Goal: Information Seeking & Learning: Compare options

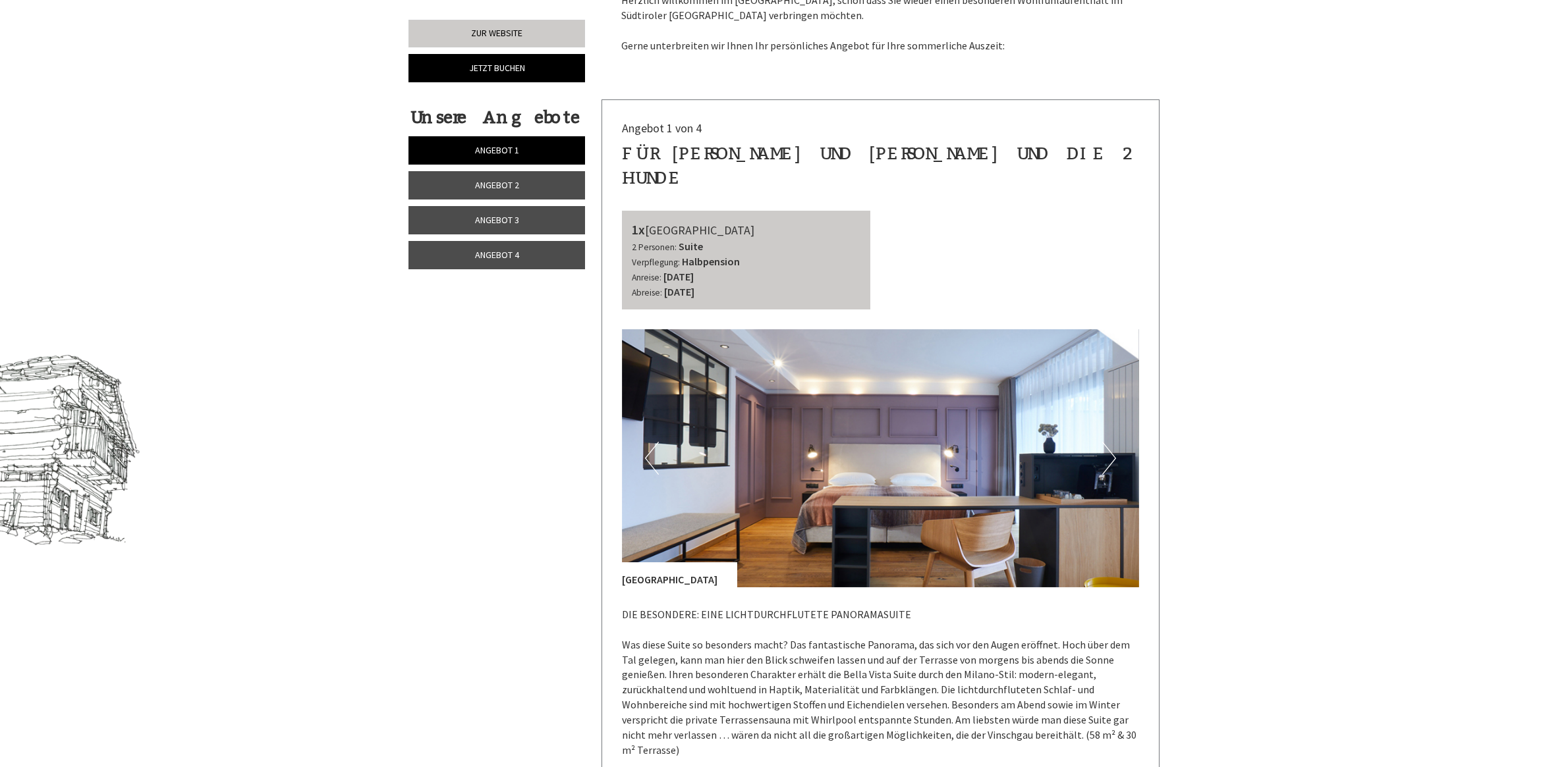
scroll to position [988, 0]
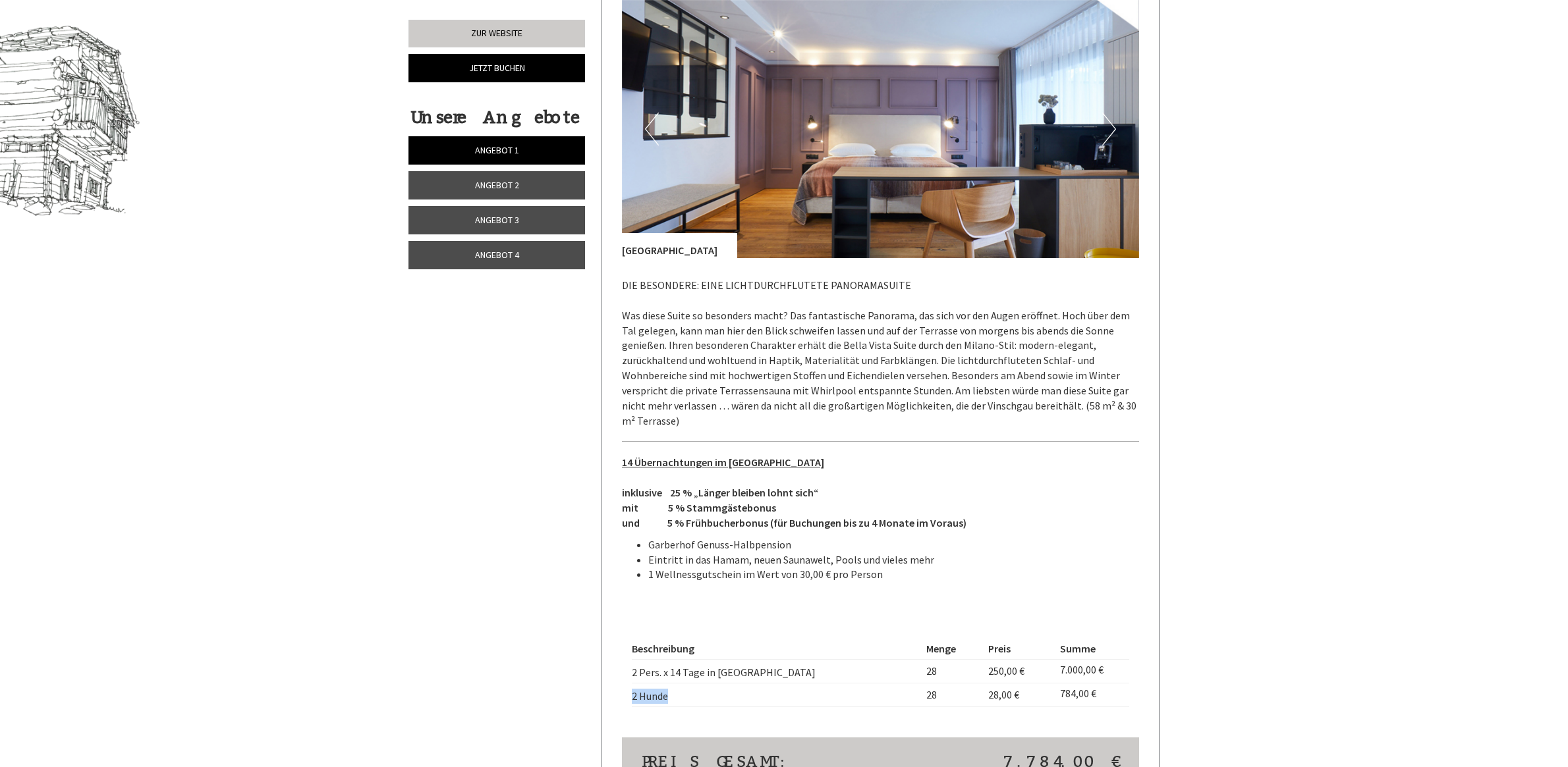
drag, startPoint x: 663, startPoint y: 655, endPoint x: 1052, endPoint y: 610, distance: 391.6
click at [632, 683] on td "2 Hunde" at bounding box center [777, 695] width 290 height 24
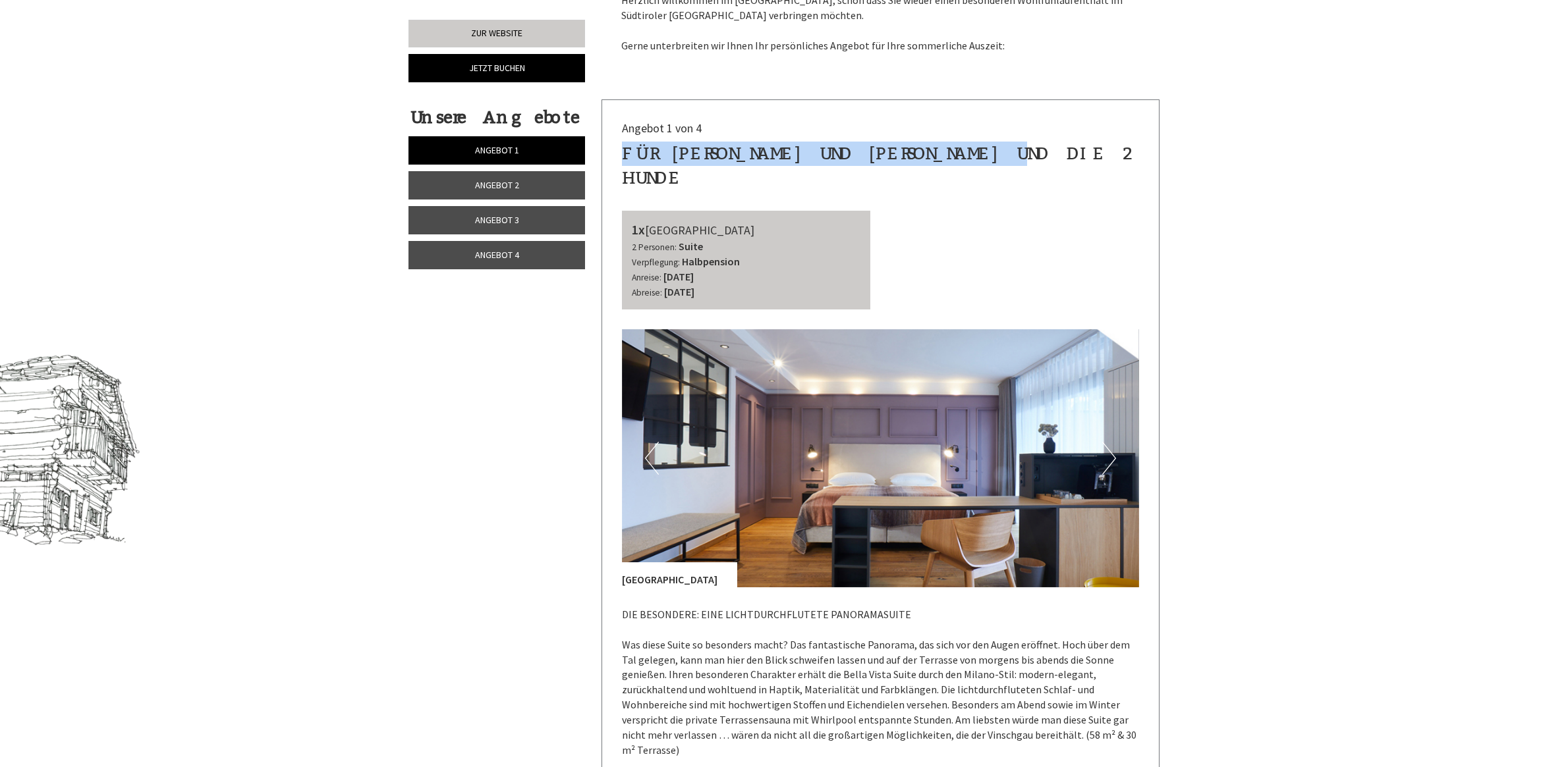
drag, startPoint x: 1022, startPoint y: 149, endPoint x: 962, endPoint y: 142, distance: 60.4
click at [622, 155] on div "für [PERSON_NAME] und [PERSON_NAME] und die 2 Hunde" at bounding box center [881, 166] width 518 height 49
click at [466, 162] on link "Angebot 1" at bounding box center [496, 150] width 176 height 28
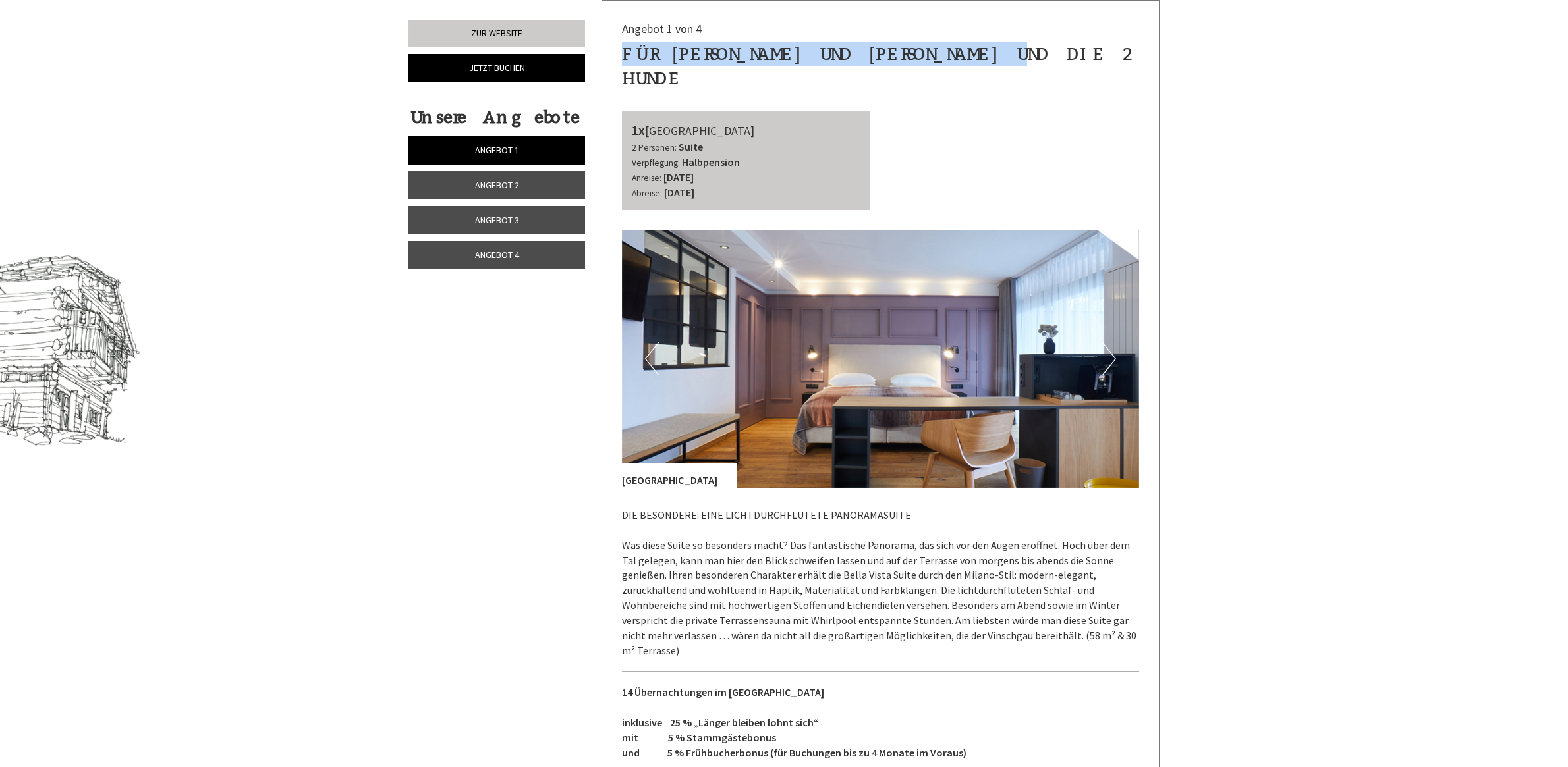
click at [481, 179] on span "Angebot 2" at bounding box center [497, 185] width 44 height 12
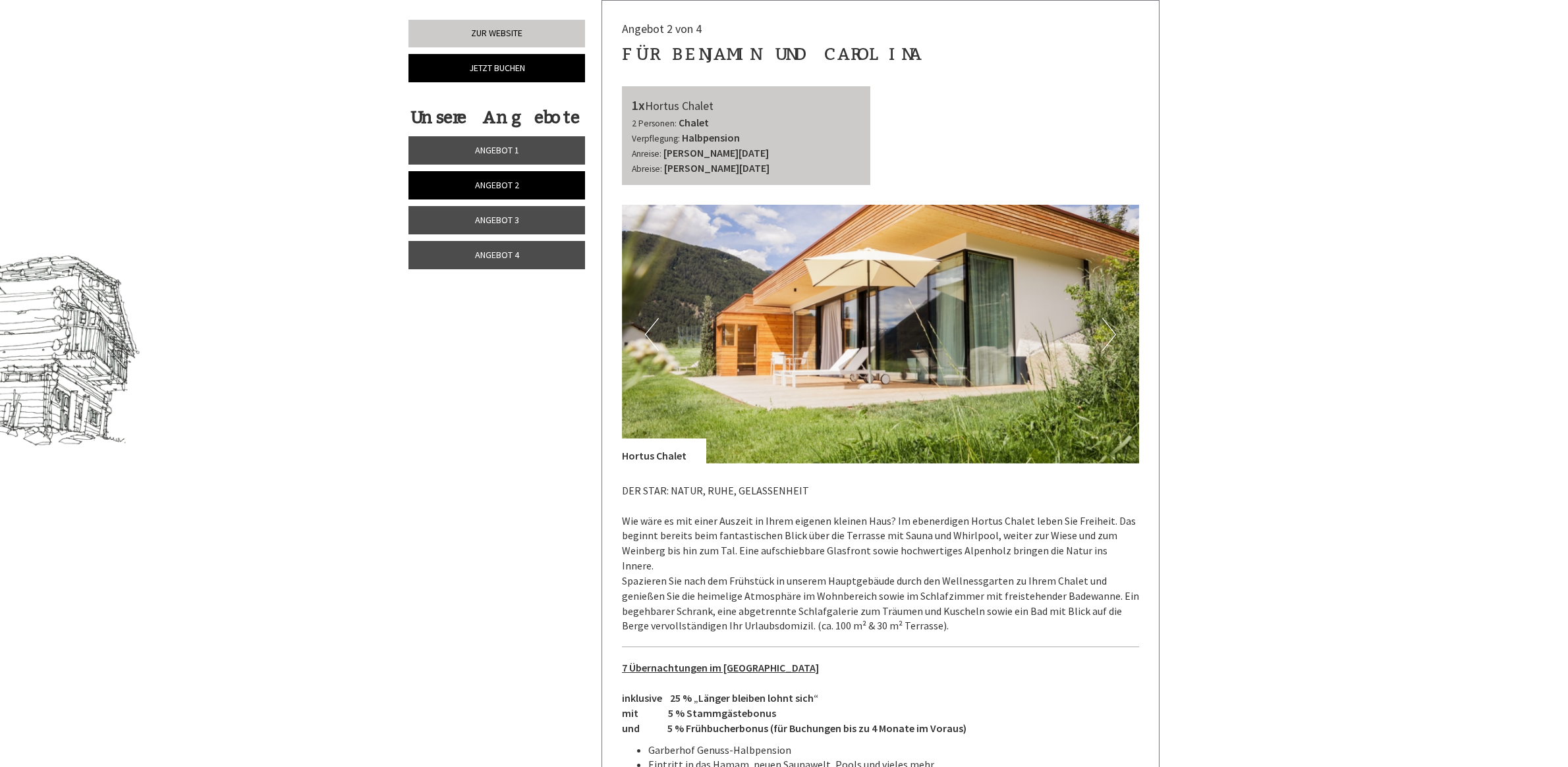
click at [517, 209] on link "Angebot 3" at bounding box center [496, 220] width 176 height 28
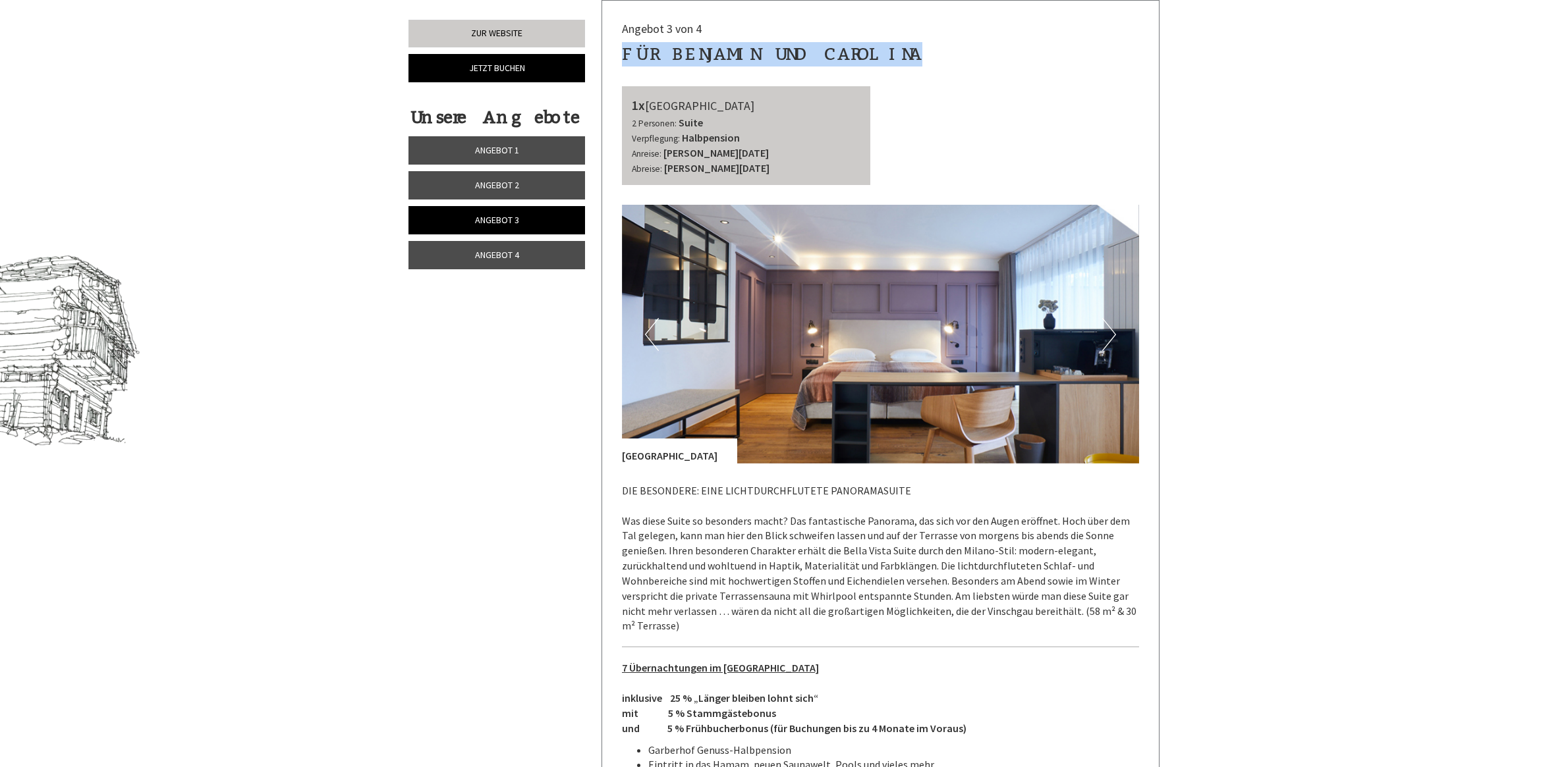
drag, startPoint x: 877, startPoint y: 57, endPoint x: 626, endPoint y: 48, distance: 251.2
click at [626, 48] on div "für Benjamin und Carolina" at bounding box center [881, 55] width 518 height 25
drag, startPoint x: 538, startPoint y: 259, endPoint x: 717, endPoint y: 172, distance: 199.0
click at [538, 259] on link "Angebot 4" at bounding box center [496, 255] width 176 height 28
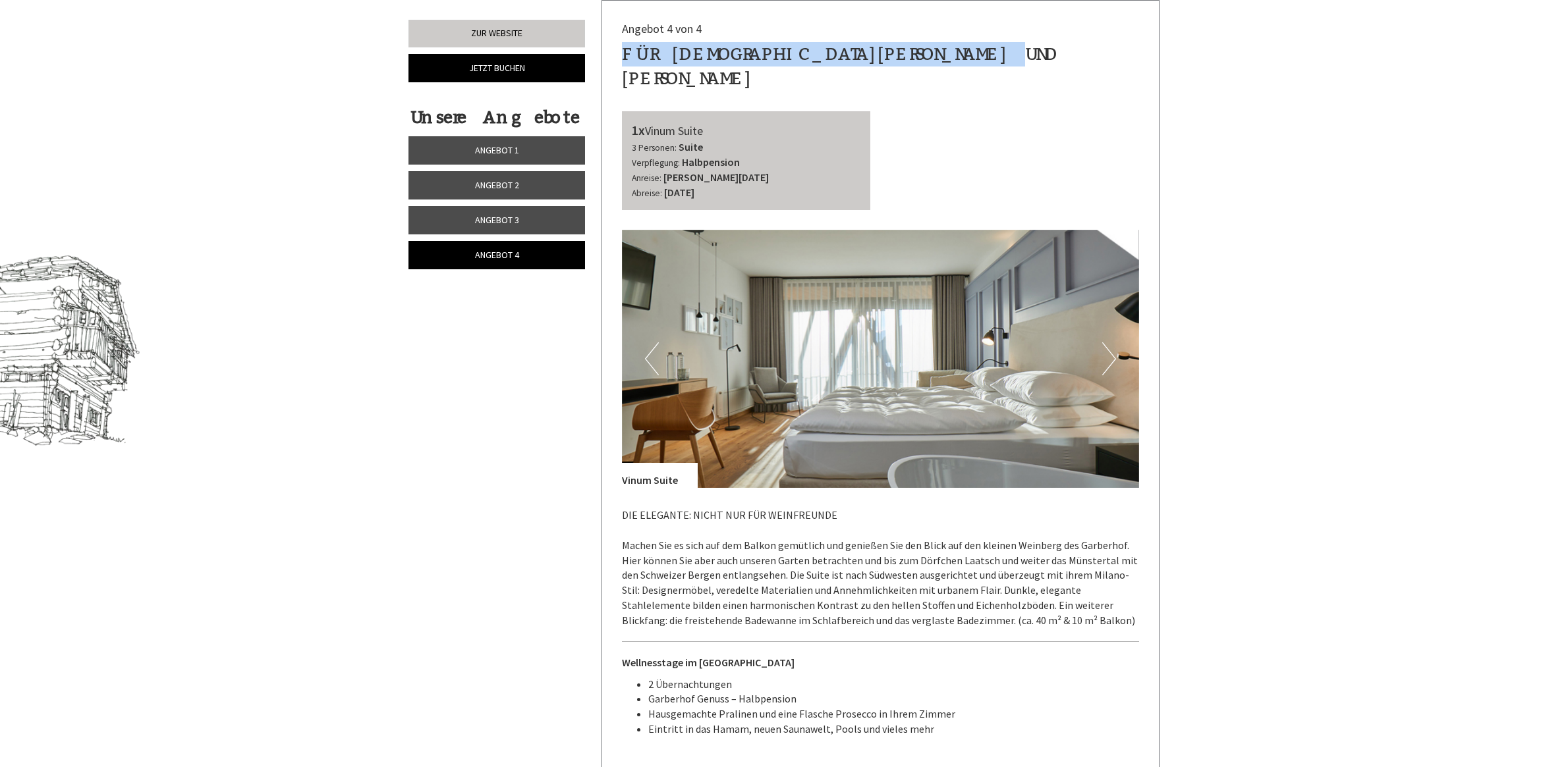
drag, startPoint x: 986, startPoint y: 62, endPoint x: 611, endPoint y: 58, distance: 375.0
click at [611, 58] on div "Angebot 4 von 4 für [DEMOGRAPHIC_DATA][PERSON_NAME] und [PERSON_NAME] 1x Vinum …" at bounding box center [881, 504] width 557 height 1008
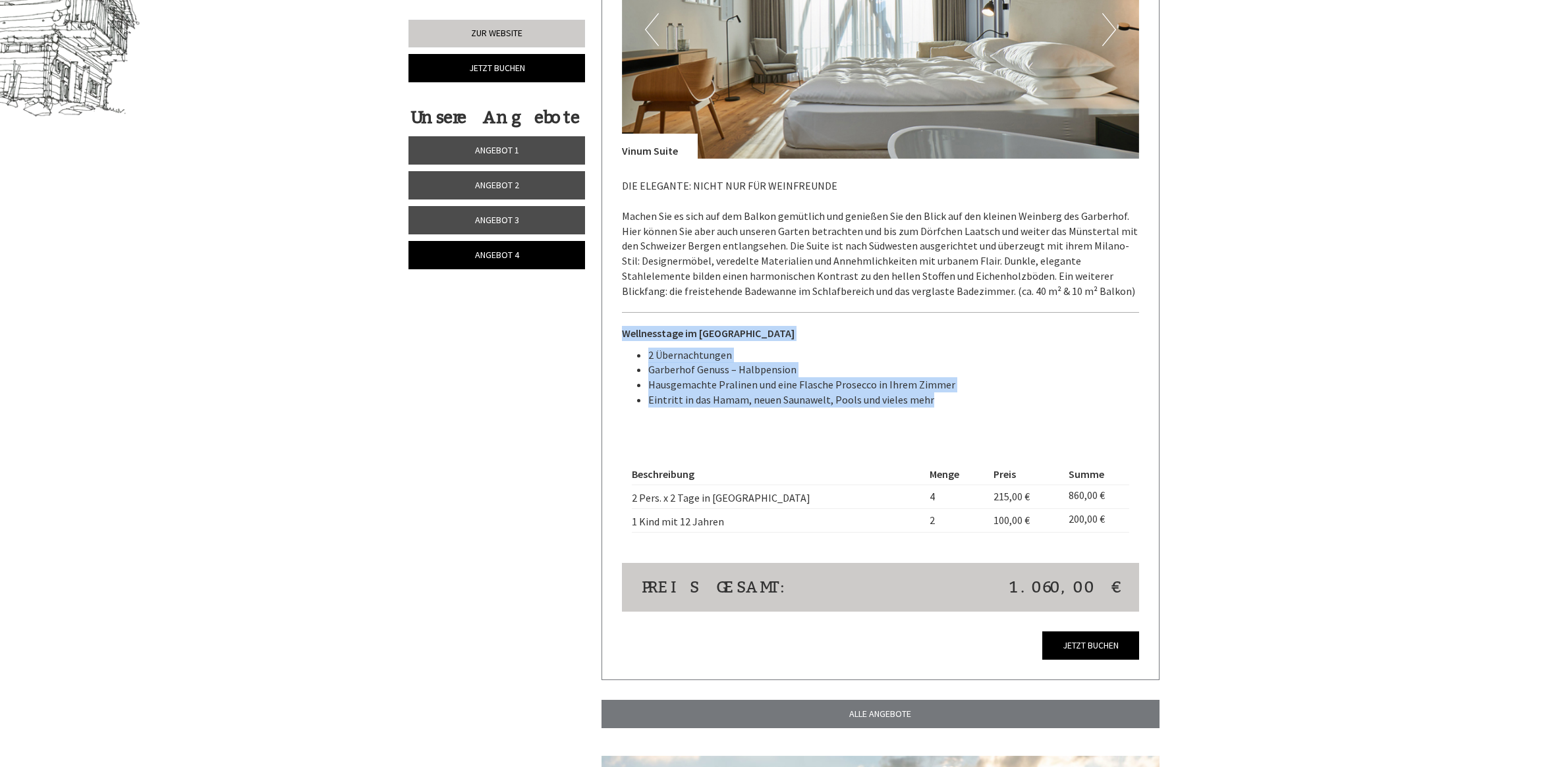
drag, startPoint x: 926, startPoint y: 377, endPoint x: 623, endPoint y: 310, distance: 310.3
click at [623, 310] on div "DIE ELEGANTE: NICHT NUR FÜR WEINFREUNDE Machen Sie es sich auf dem Balkon gemüt…" at bounding box center [881, 296] width 518 height 275
click at [518, 218] on span "Angebot 3" at bounding box center [497, 219] width 44 height 12
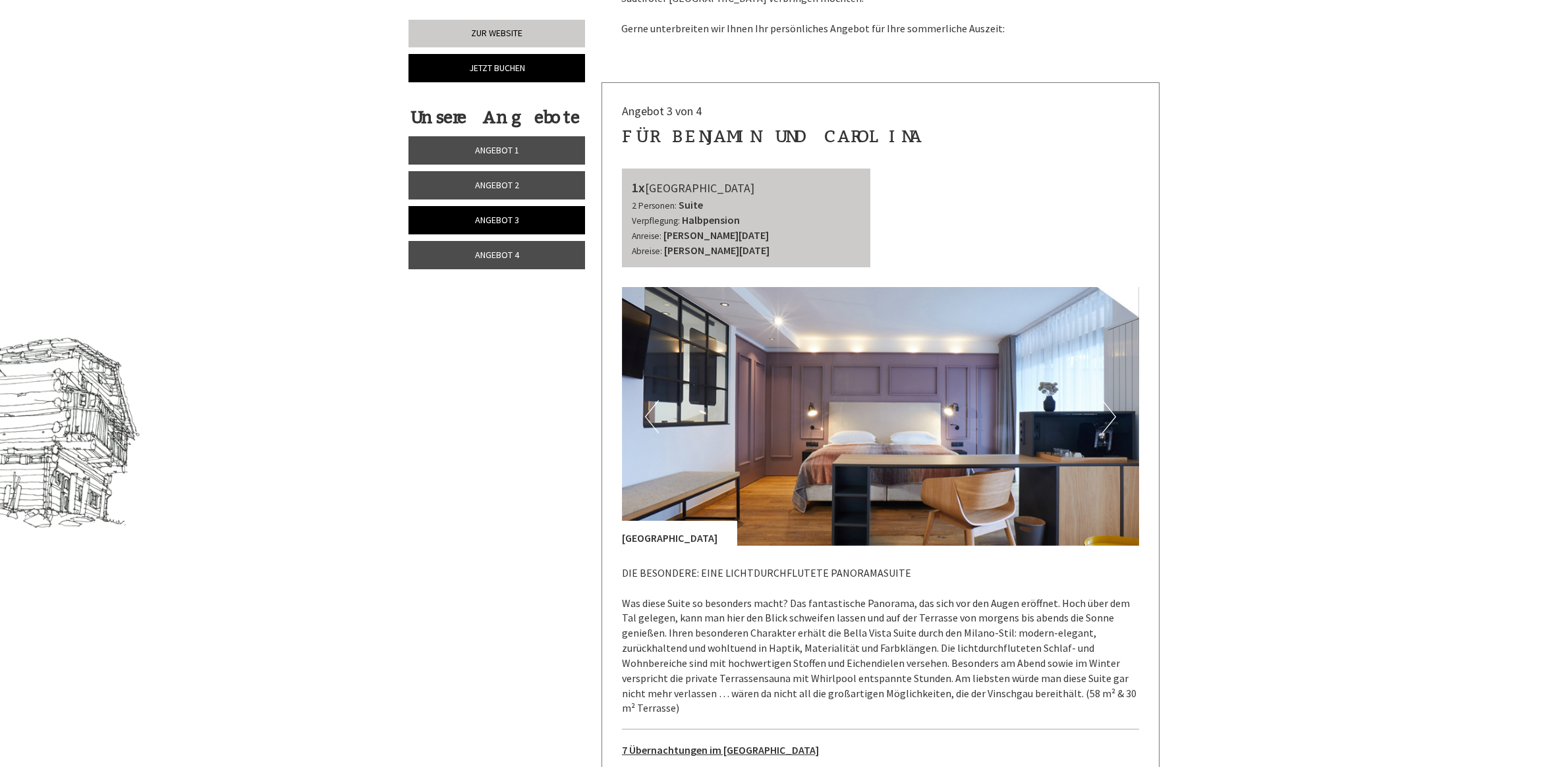
scroll to position [1005, 0]
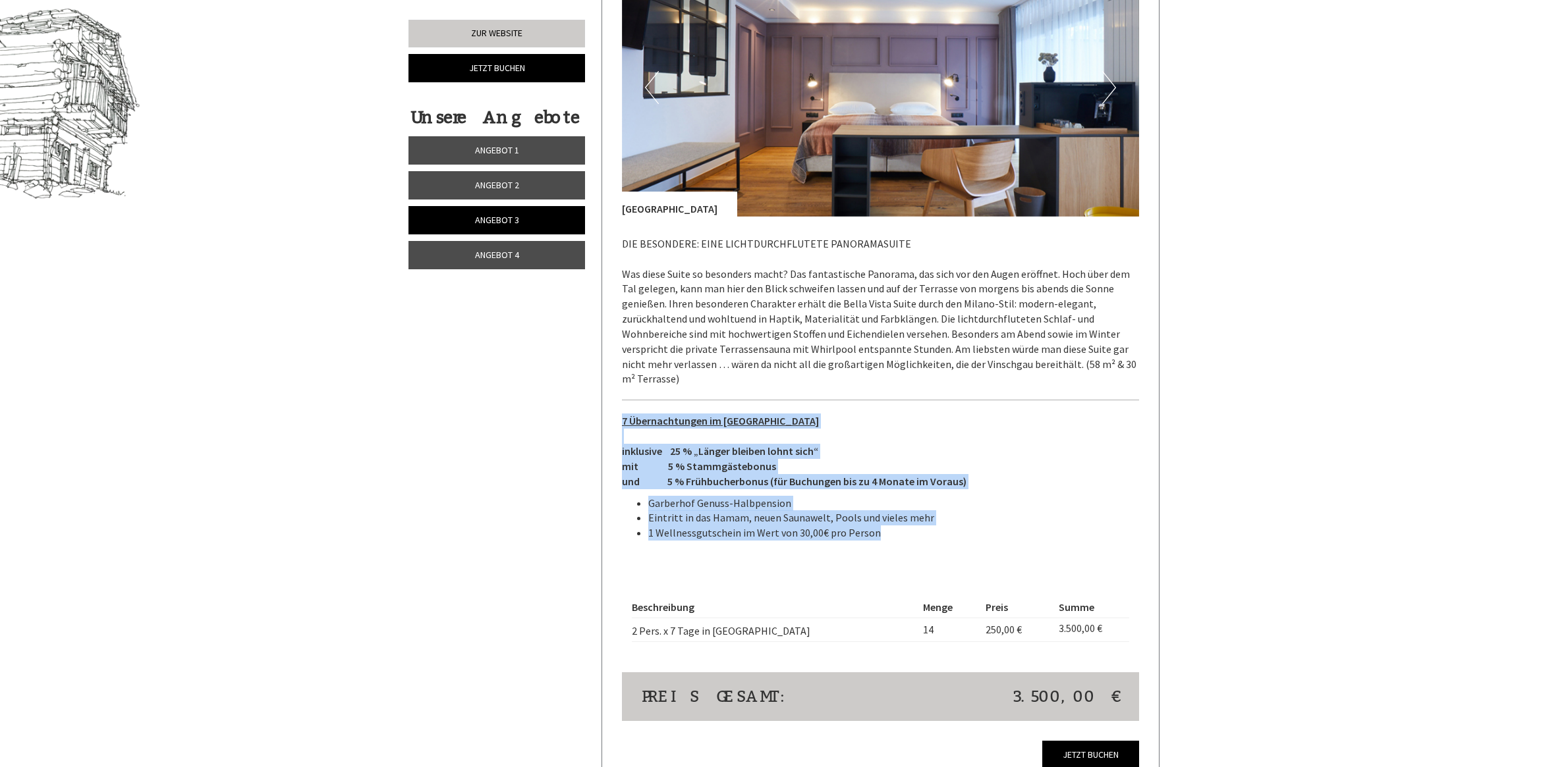
drag, startPoint x: 864, startPoint y: 506, endPoint x: 621, endPoint y: 407, distance: 262.4
click at [622, 407] on div "DIE BESONDERE: EINE LICHTDURCHFLUTETE PANORAMASUITE Was diese Suite so besonder…" at bounding box center [881, 391] width 518 height 350
drag, startPoint x: 517, startPoint y: 152, endPoint x: 524, endPoint y: 160, distance: 10.6
click at [517, 152] on span "Angebot 1" at bounding box center [497, 149] width 44 height 12
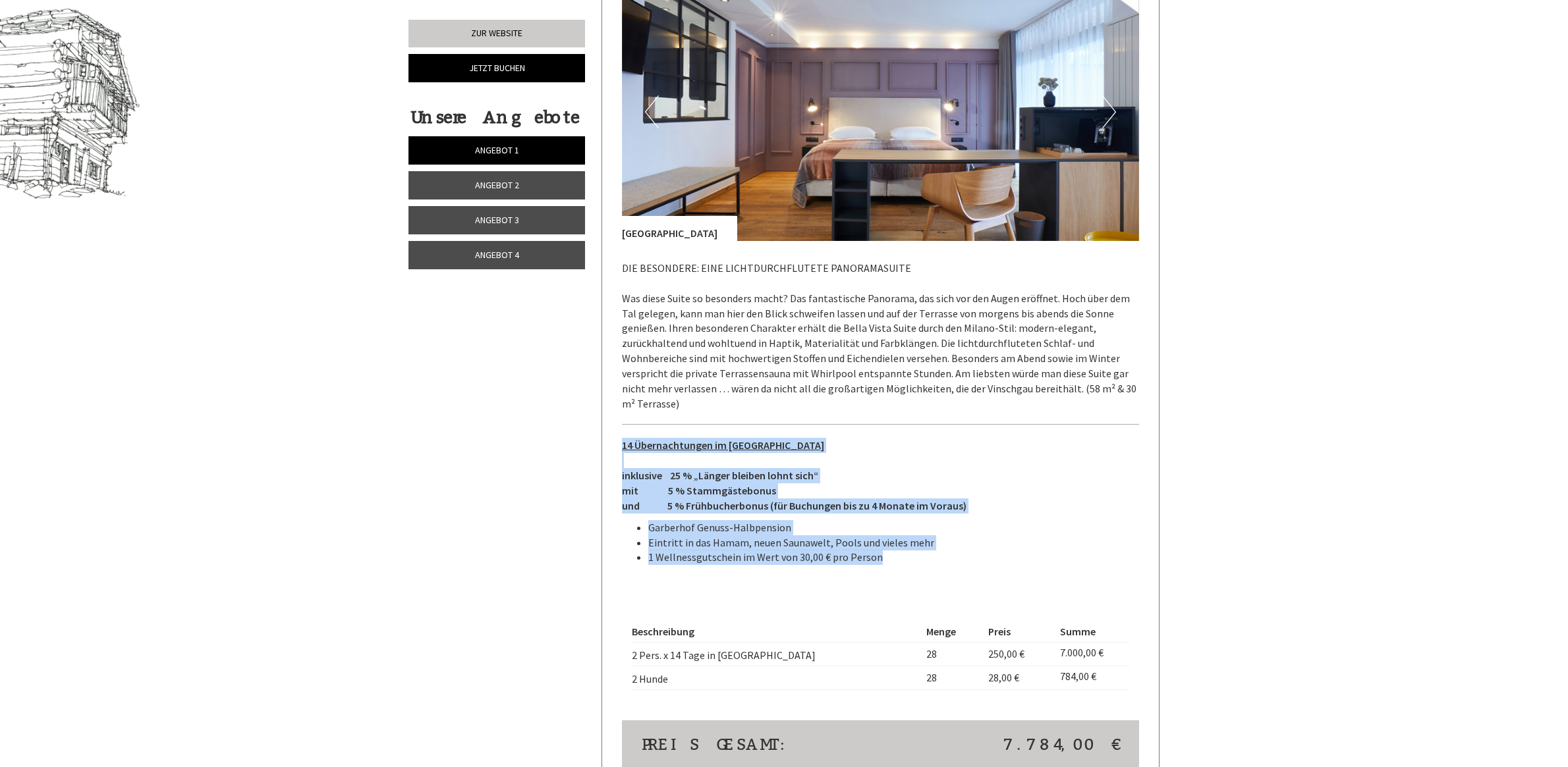
drag, startPoint x: 894, startPoint y: 519, endPoint x: 620, endPoint y: 407, distance: 296.0
click at [620, 407] on div "Angebot 1 von 4 für [PERSON_NAME] und [PERSON_NAME] und die 2 Hunde 1x [GEOGRAP…" at bounding box center [881, 295] width 557 height 1084
